Goal: Find specific page/section: Find specific page/section

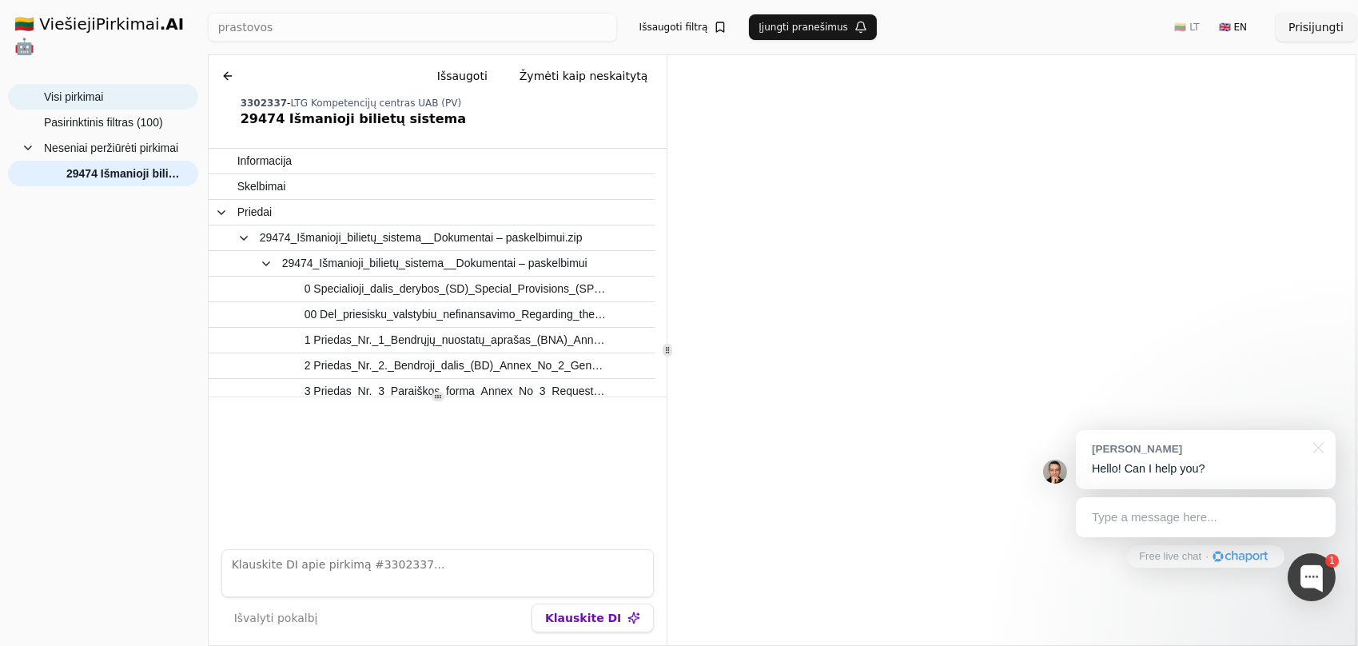
click at [129, 85] on span "Visi pirkimai" at bounding box center [114, 97] width 141 height 24
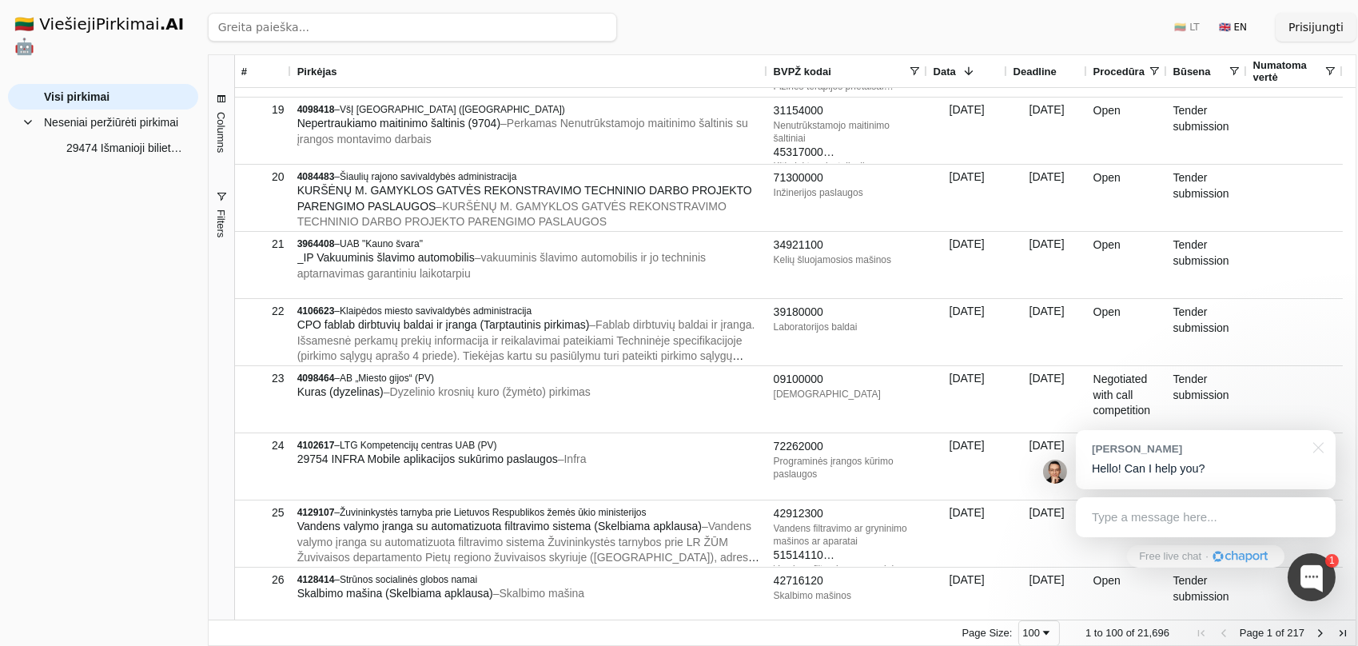
scroll to position [888, 0]
